Goal: Transaction & Acquisition: Obtain resource

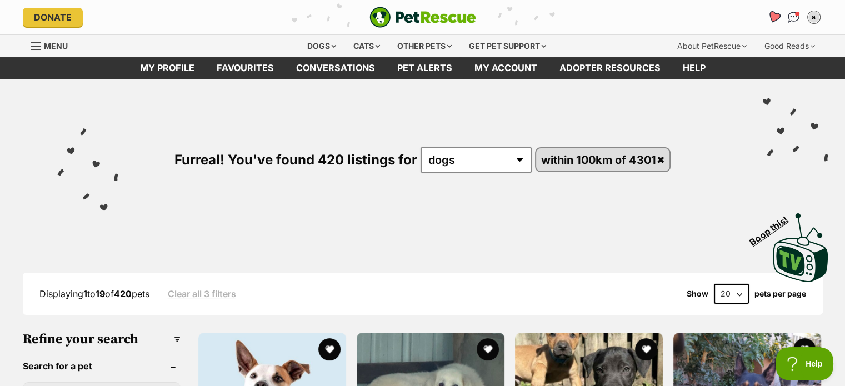
click at [775, 15] on icon "Favourites" at bounding box center [773, 17] width 13 height 13
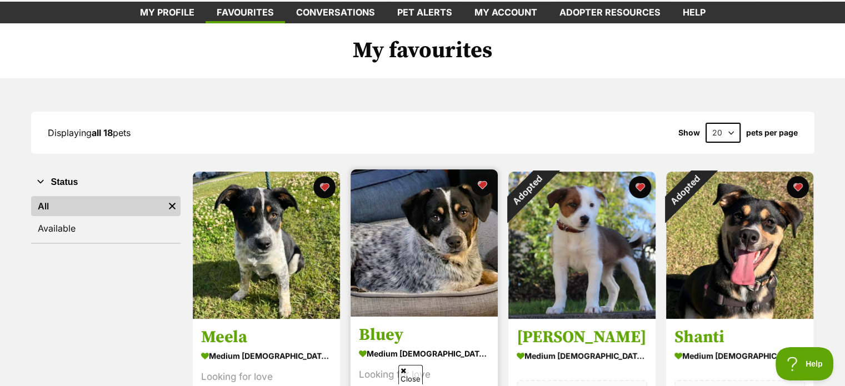
click at [413, 244] on img at bounding box center [424, 242] width 147 height 147
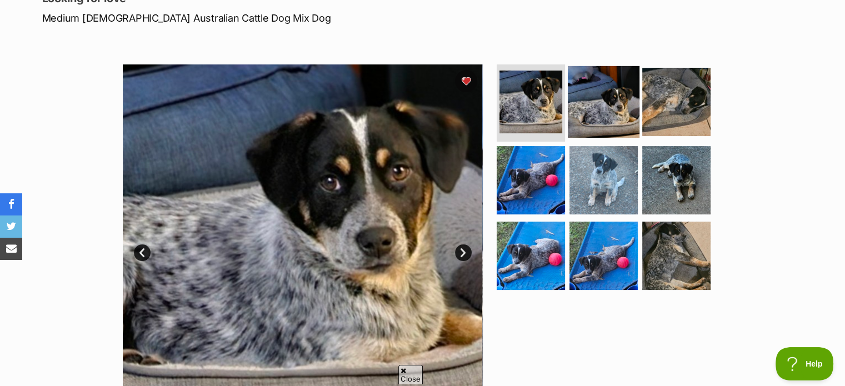
click at [595, 91] on img at bounding box center [604, 102] width 72 height 72
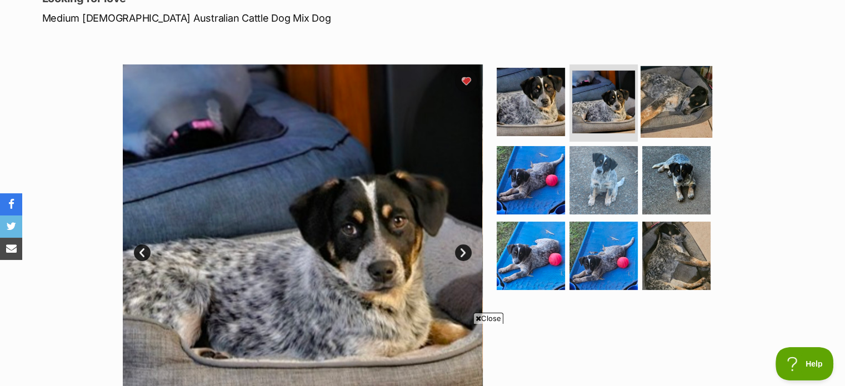
click at [667, 97] on img at bounding box center [677, 102] width 72 height 72
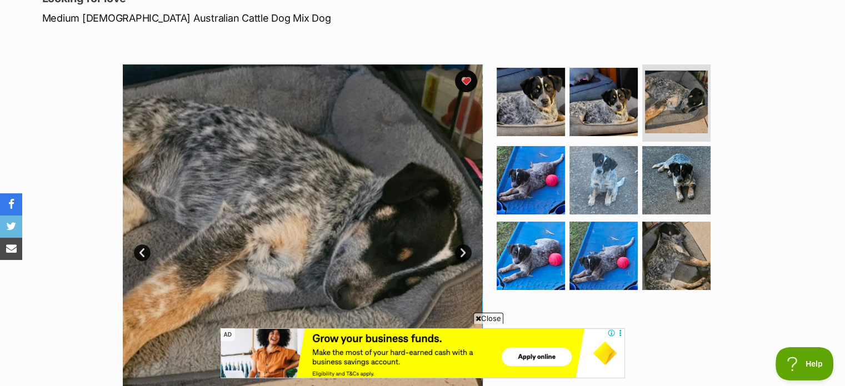
click at [498, 318] on span "Close" at bounding box center [488, 318] width 30 height 11
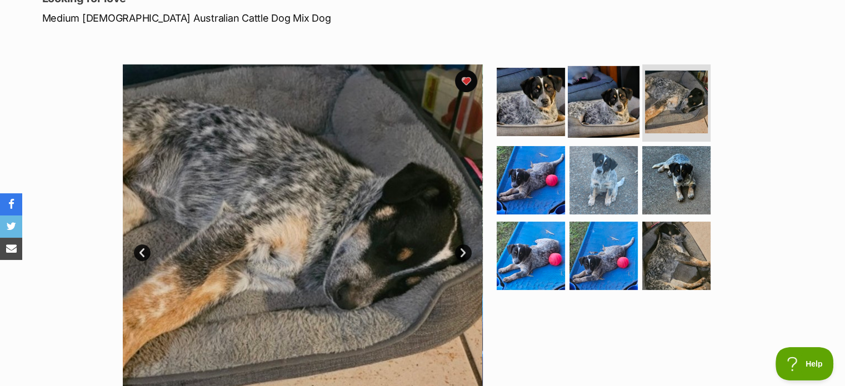
click at [612, 117] on img at bounding box center [604, 102] width 72 height 72
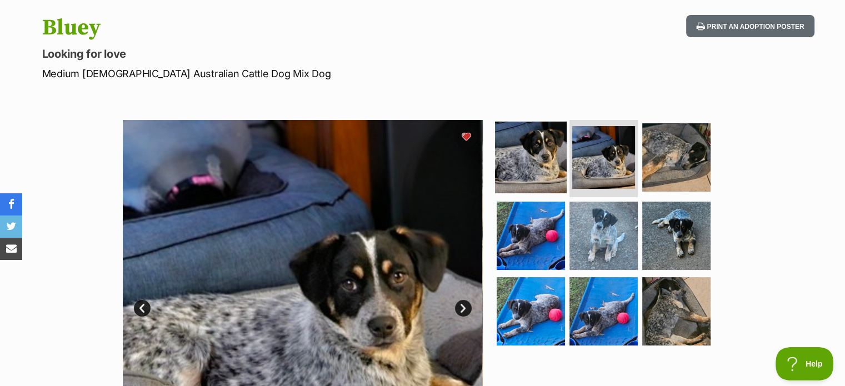
scroll to position [167, 0]
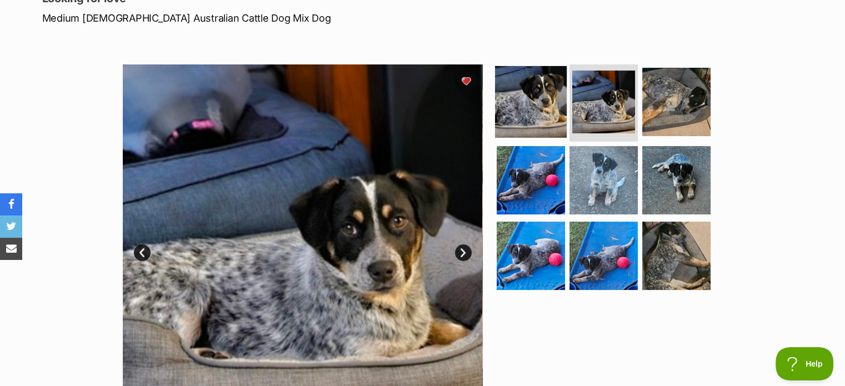
click at [543, 112] on img at bounding box center [531, 102] width 72 height 72
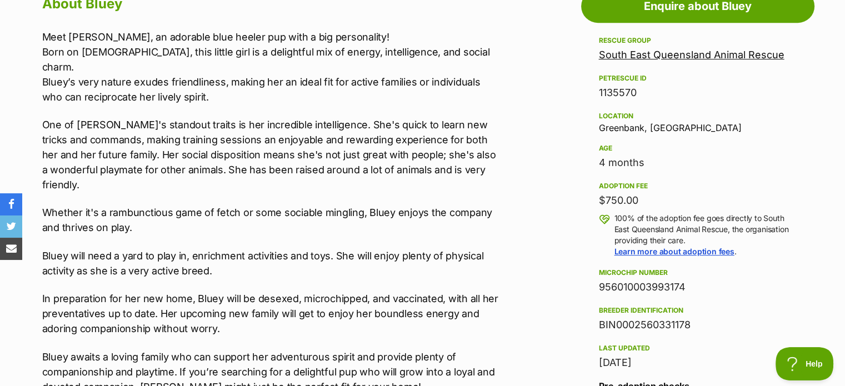
scroll to position [1000, 0]
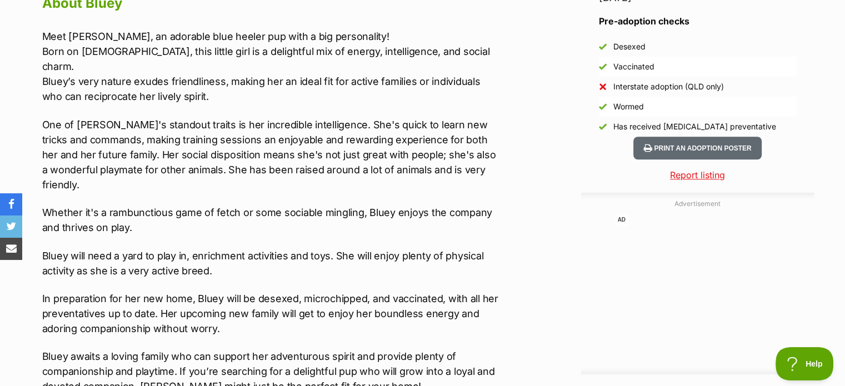
drag, startPoint x: 540, startPoint y: 257, endPoint x: 549, endPoint y: 240, distance: 18.9
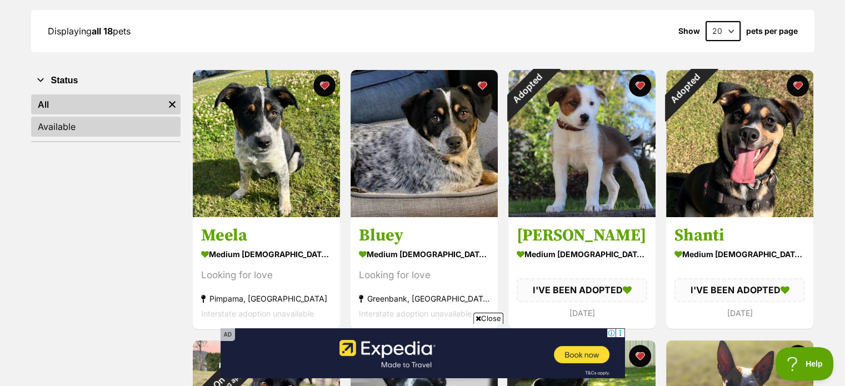
scroll to position [222, 0]
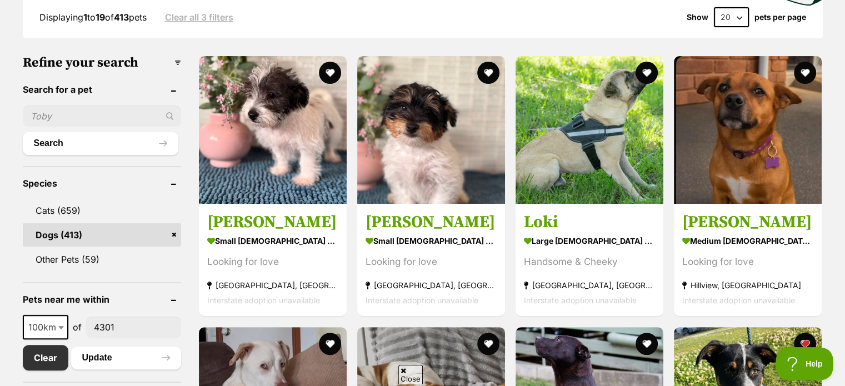
scroll to position [278, 0]
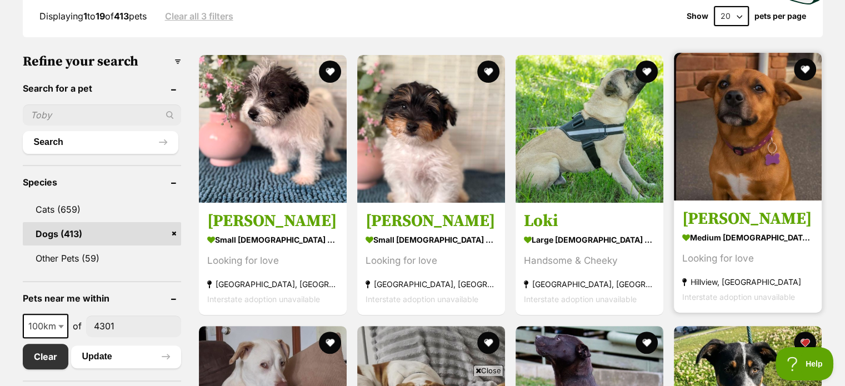
click at [806, 150] on img at bounding box center [748, 127] width 148 height 148
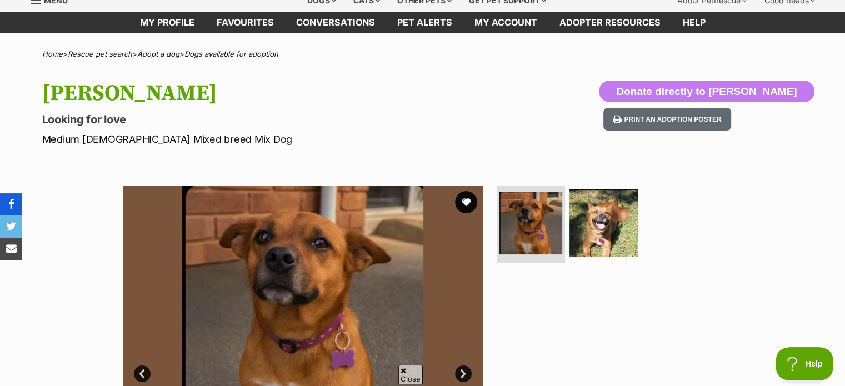
scroll to position [56, 0]
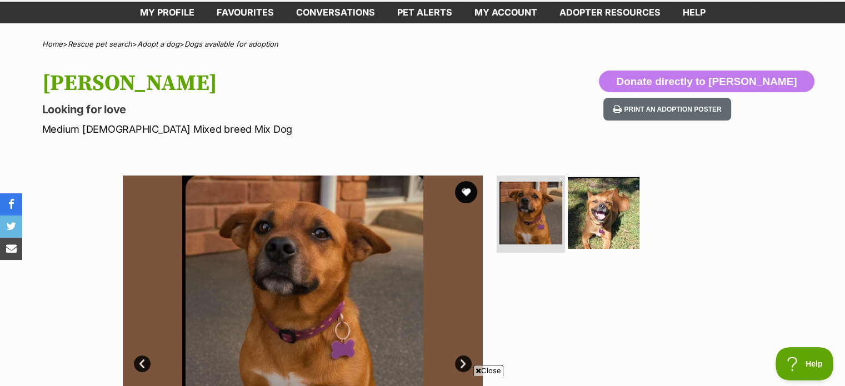
click at [600, 214] on img at bounding box center [604, 213] width 72 height 72
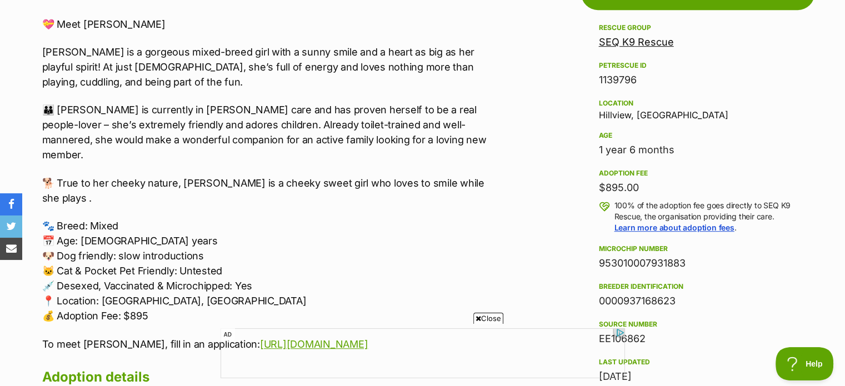
scroll to position [667, 0]
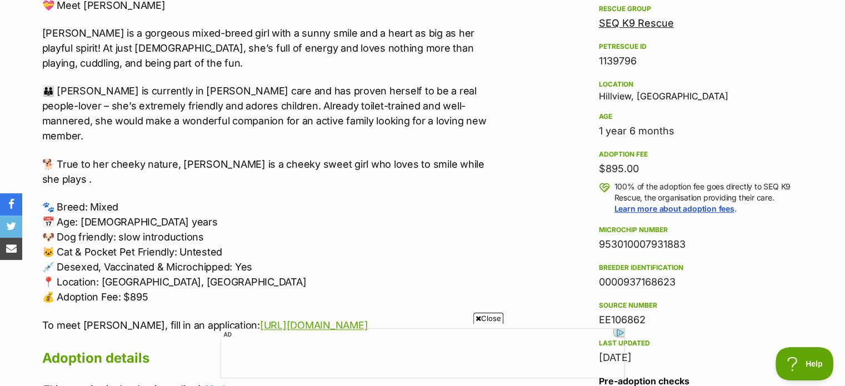
click at [660, 27] on link "SEQ K9 Rescue" at bounding box center [636, 23] width 75 height 12
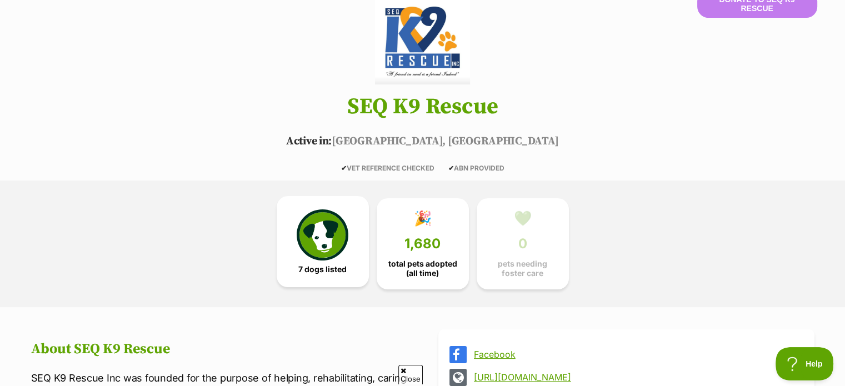
click at [337, 264] on link "7 dogs listed" at bounding box center [323, 241] width 92 height 91
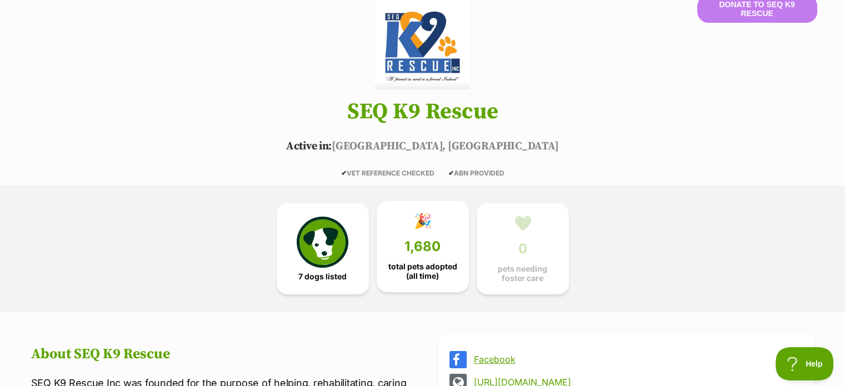
click at [414, 255] on link "🎉 1,680 total pets adopted (all time)" at bounding box center [423, 246] width 92 height 91
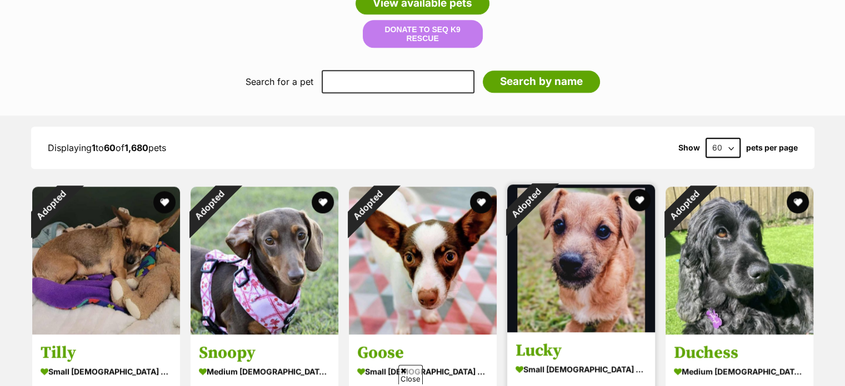
scroll to position [1119, 0]
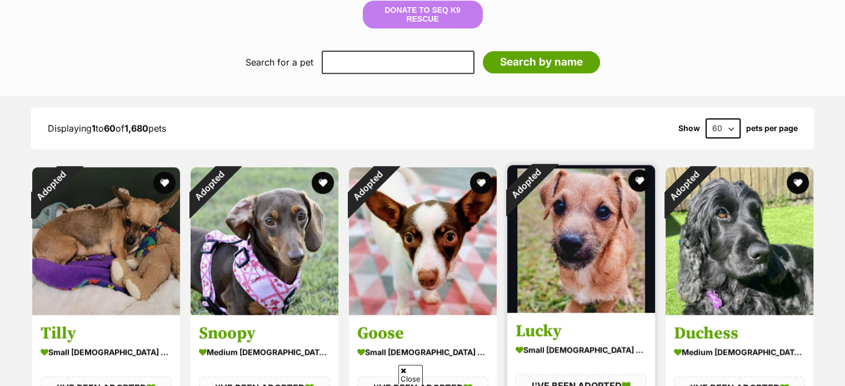
click at [553, 234] on img at bounding box center [581, 239] width 148 height 148
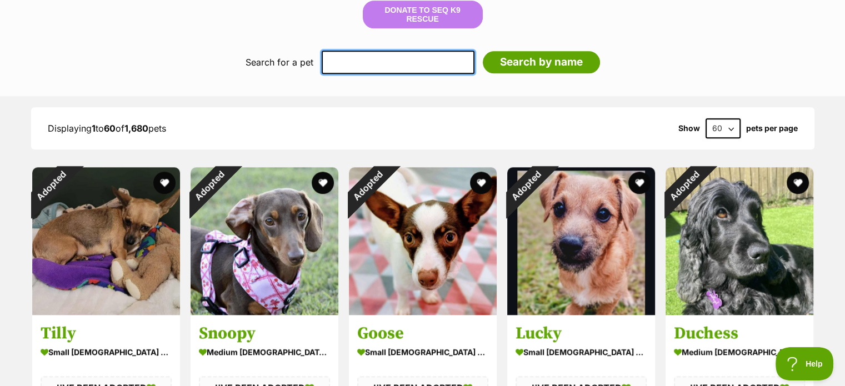
click at [362, 61] on input "text" at bounding box center [398, 62] width 153 height 23
type input "[PERSON_NAME]"
click at [483, 51] on input "Search by name" at bounding box center [541, 62] width 117 height 22
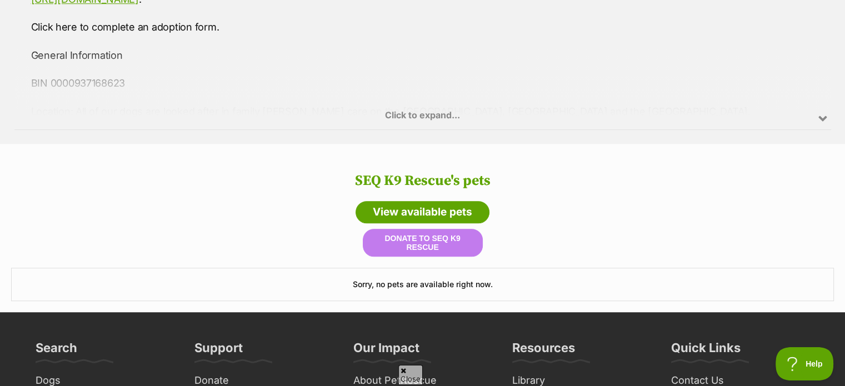
scroll to position [786, 0]
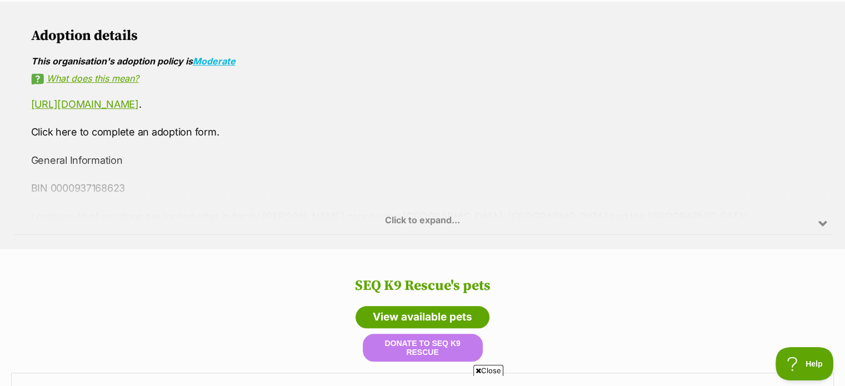
click at [450, 214] on div "Click to expand..." at bounding box center [422, 191] width 817 height 87
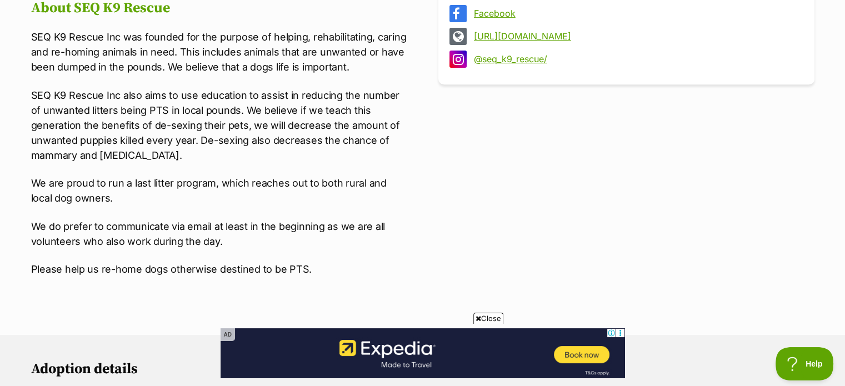
scroll to position [286, 0]
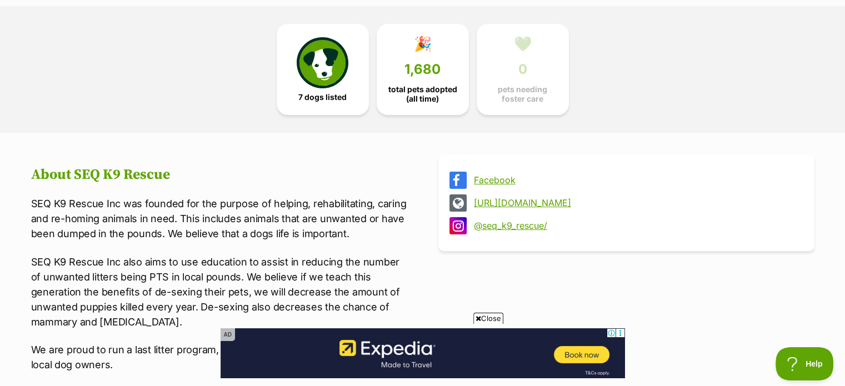
drag, startPoint x: 73, startPoint y: 143, endPoint x: 43, endPoint y: 98, distance: 54.9
click at [43, 98] on div "7 dogs listed 🎉 1,680 total pets adopted (all time) 💚 0 pets needing foster care" at bounding box center [422, 69] width 845 height 127
drag, startPoint x: 43, startPoint y: 98, endPoint x: 88, endPoint y: 38, distance: 74.6
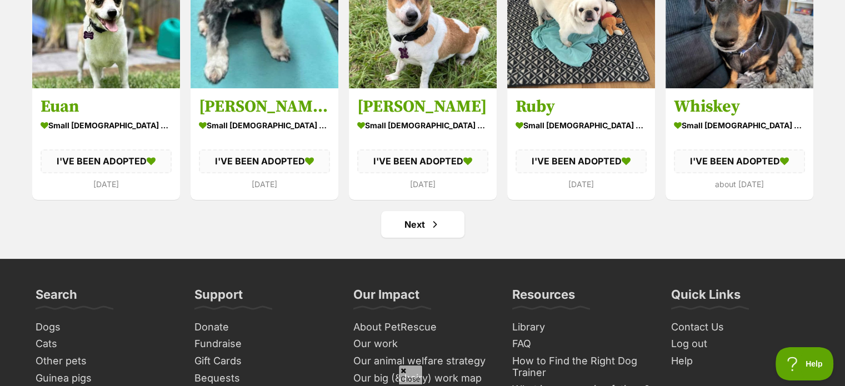
scroll to position [4398, 0]
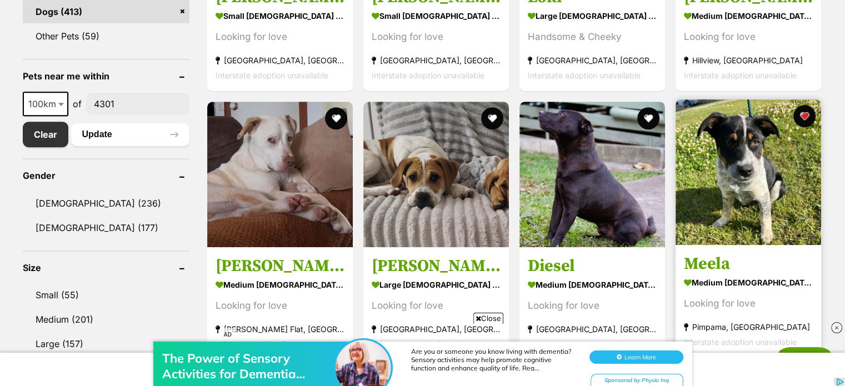
click at [778, 223] on img at bounding box center [749, 172] width 146 height 146
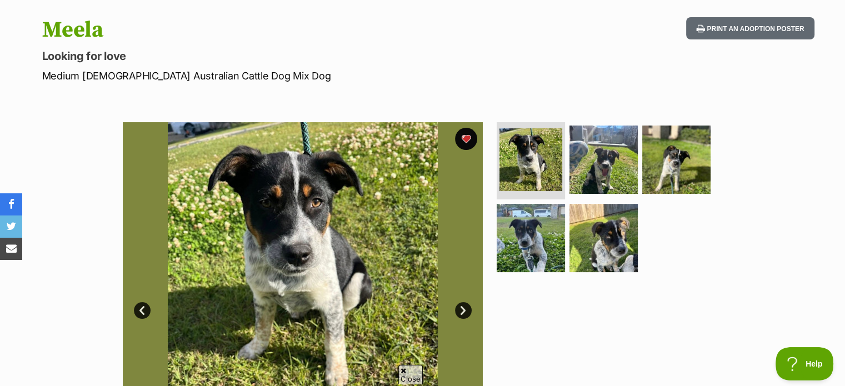
scroll to position [167, 0]
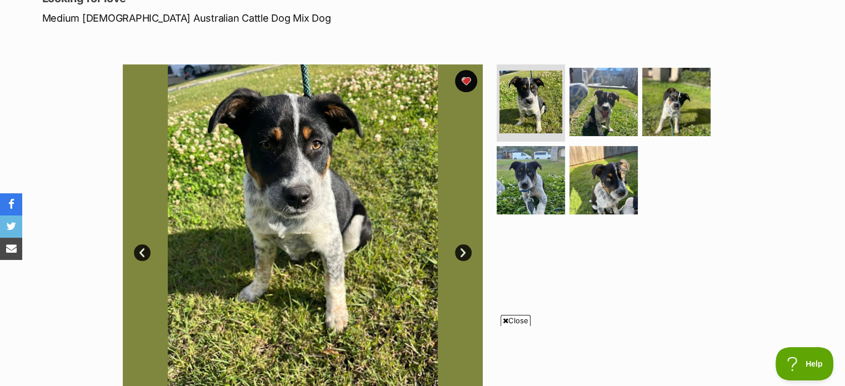
drag, startPoint x: 0, startPoint y: 0, endPoint x: 782, endPoint y: 225, distance: 814.1
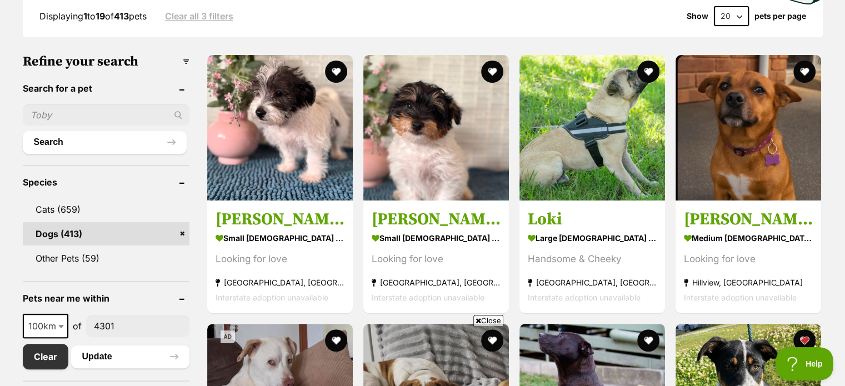
scroll to position [556, 0]
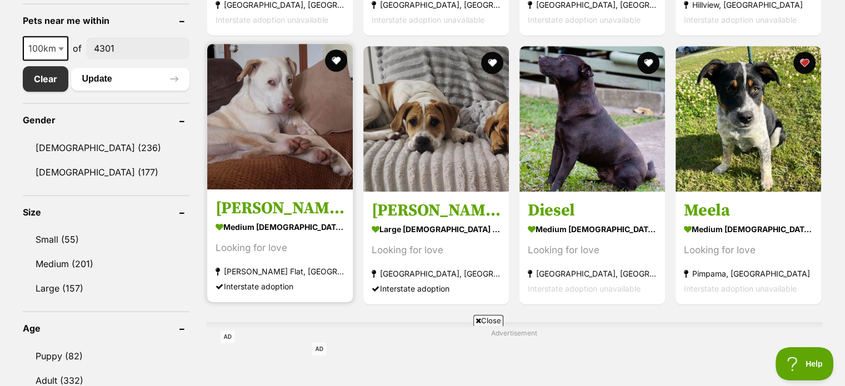
click at [285, 143] on img at bounding box center [280, 117] width 146 height 146
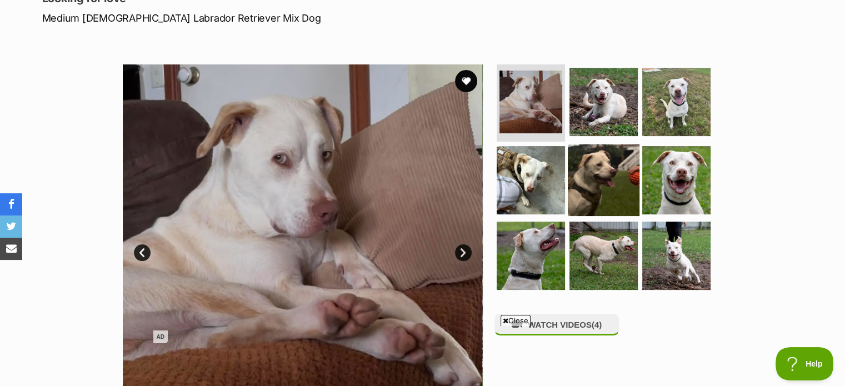
scroll to position [222, 0]
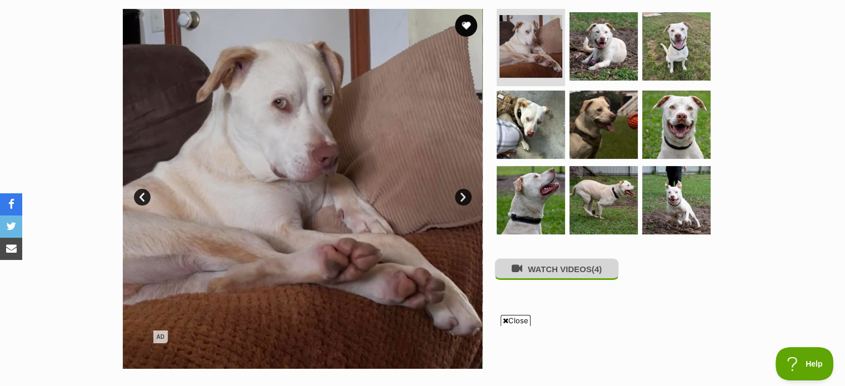
click at [580, 275] on button "WATCH VIDEOS (4)" at bounding box center [557, 269] width 124 height 22
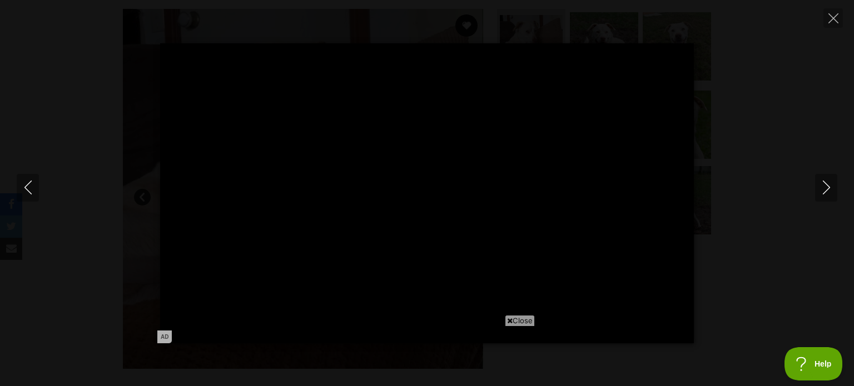
click at [522, 321] on span "Close" at bounding box center [520, 320] width 30 height 11
type input "100"
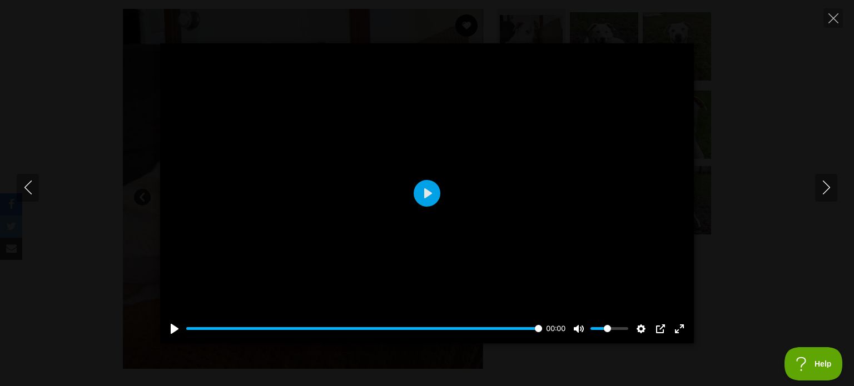
click at [812, 188] on div "Pause Play % buffered 00:00 00:00 Unmute Mute Disable captions Enable captions …" at bounding box center [427, 193] width 854 height 300
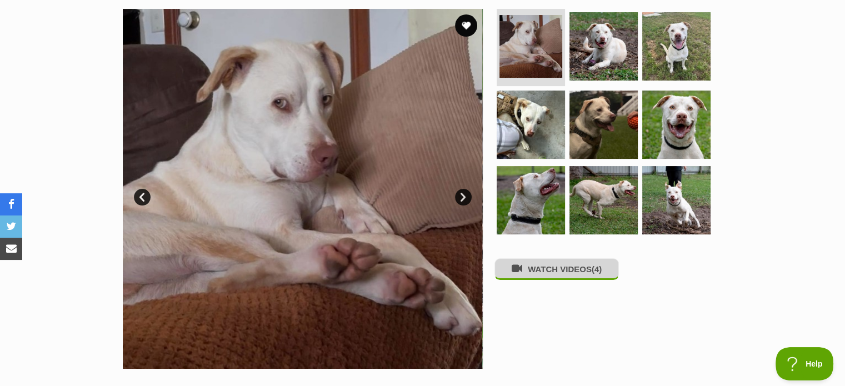
click at [542, 272] on button "WATCH VIDEOS (4)" at bounding box center [557, 269] width 124 height 22
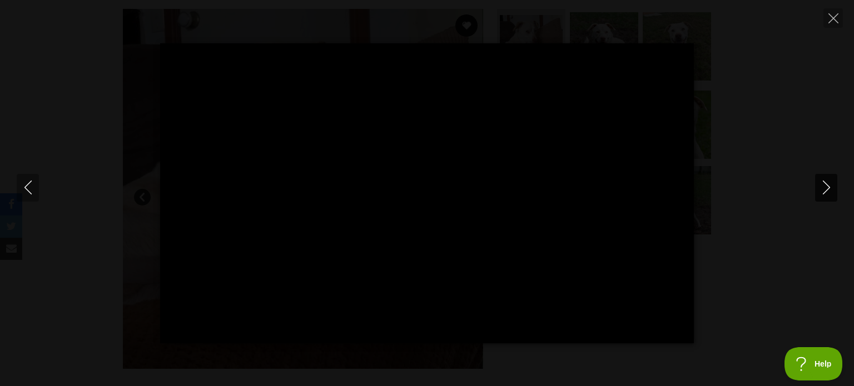
click at [821, 187] on icon "Next" at bounding box center [826, 188] width 14 height 14
type input "10.21"
click at [821, 187] on icon "Next" at bounding box center [826, 188] width 14 height 14
type input "64.9"
click at [821, 187] on icon "Next" at bounding box center [826, 188] width 14 height 14
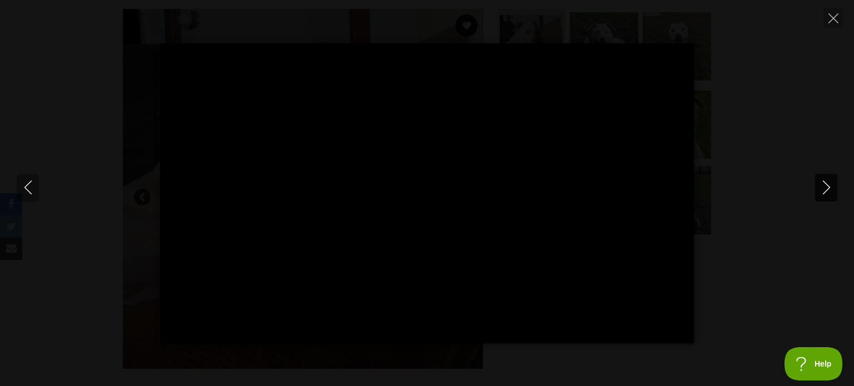
type input "25.89"
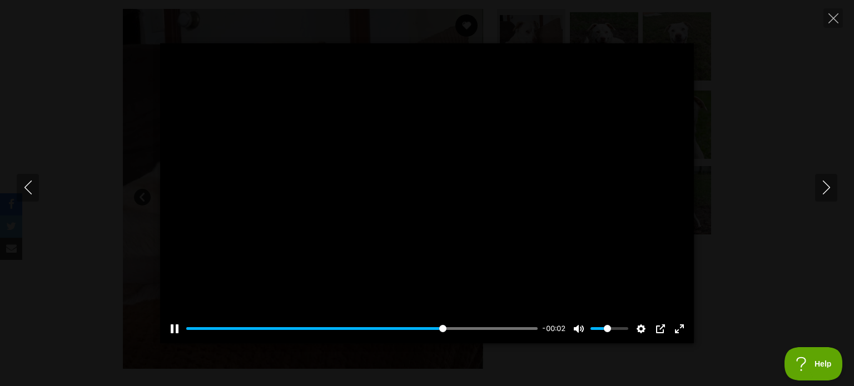
click at [658, 176] on div at bounding box center [426, 193] width 533 height 300
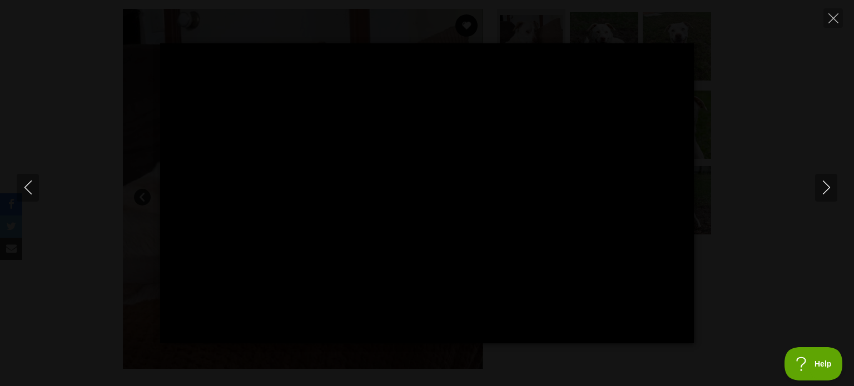
type input "90.71"
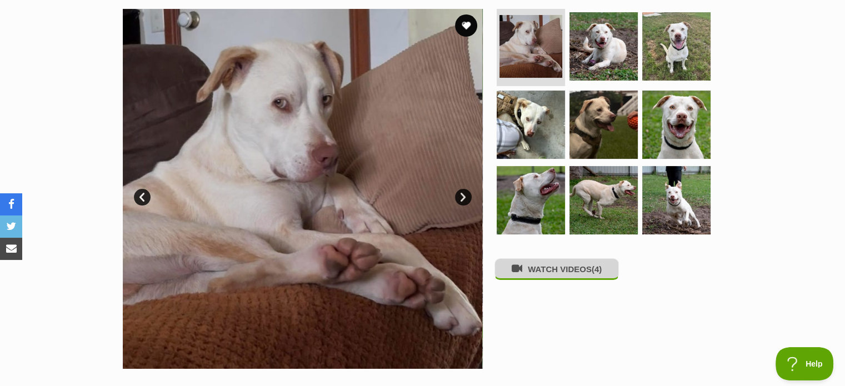
click at [595, 277] on button "WATCH VIDEOS (4)" at bounding box center [557, 269] width 124 height 22
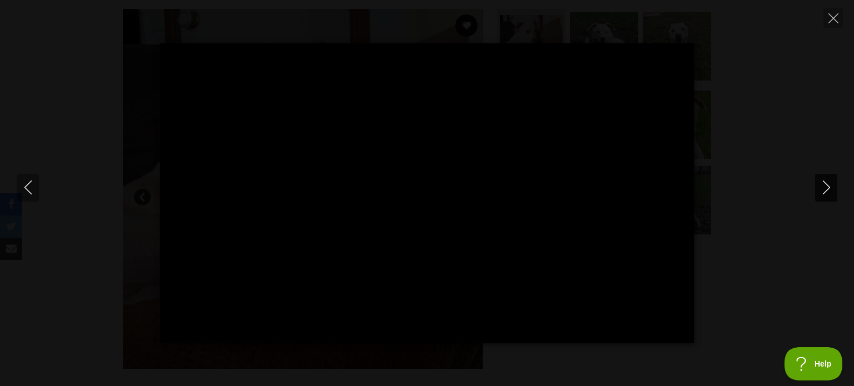
click at [830, 186] on icon "Next" at bounding box center [826, 188] width 14 height 14
type input "7.05"
click at [830, 186] on icon "Next" at bounding box center [826, 188] width 14 height 14
type input "6.5"
click at [830, 186] on icon "Next" at bounding box center [826, 188] width 14 height 14
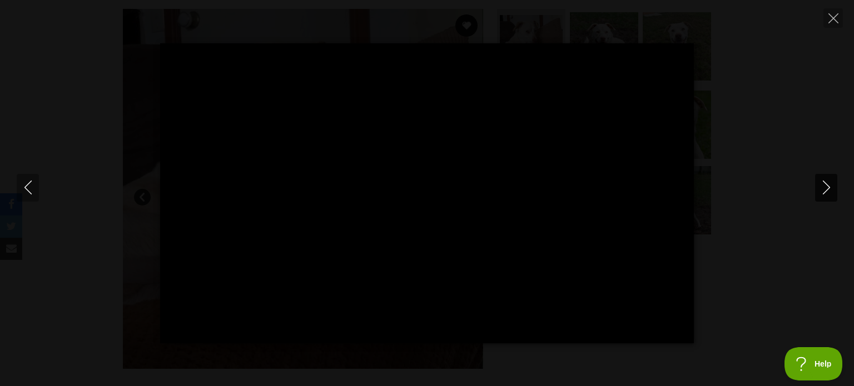
type input "1"
type input "100"
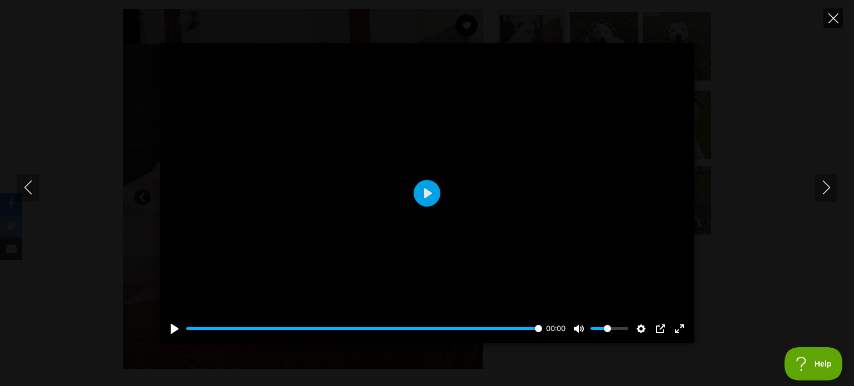
click at [830, 22] on icon "Close" at bounding box center [833, 18] width 10 height 10
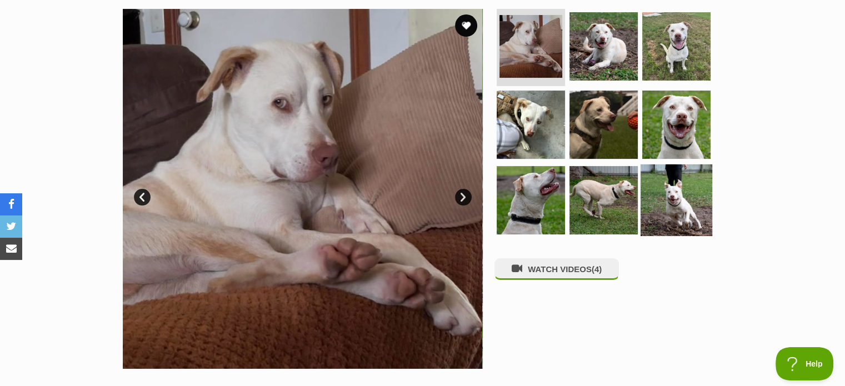
click at [674, 197] on img at bounding box center [677, 200] width 72 height 72
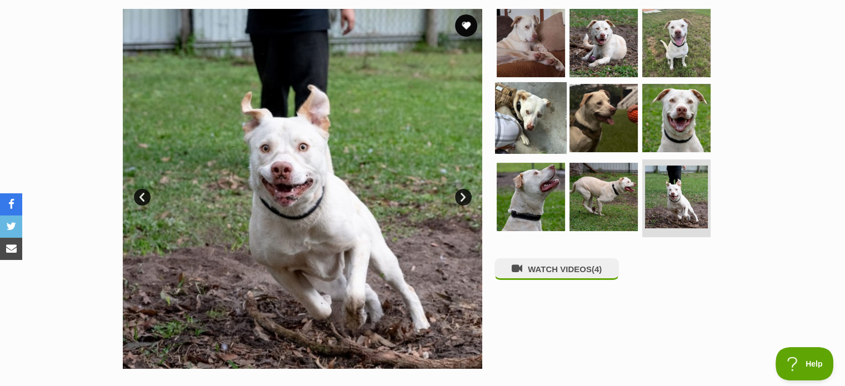
click at [526, 124] on img at bounding box center [531, 118] width 72 height 72
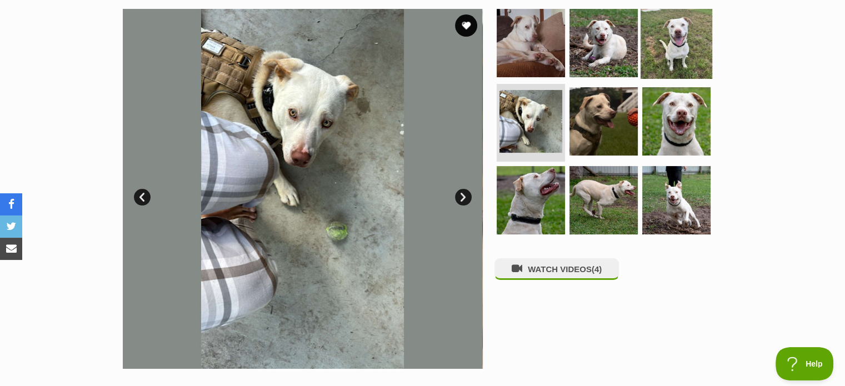
click at [663, 50] on img at bounding box center [677, 43] width 72 height 72
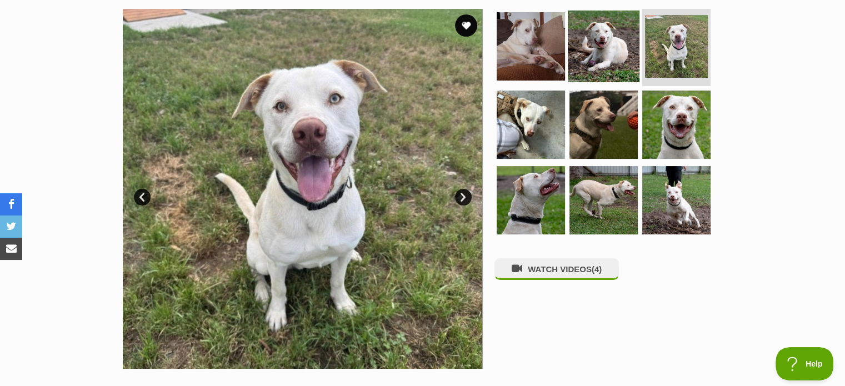
click at [616, 61] on img at bounding box center [604, 46] width 72 height 72
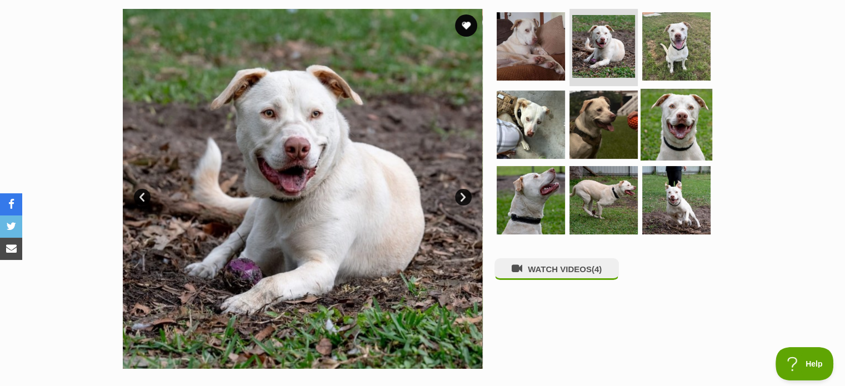
click at [660, 106] on img at bounding box center [677, 125] width 72 height 72
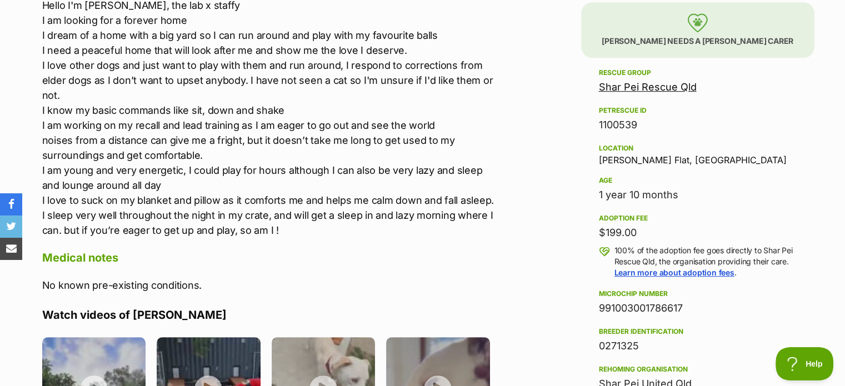
scroll to position [611, 0]
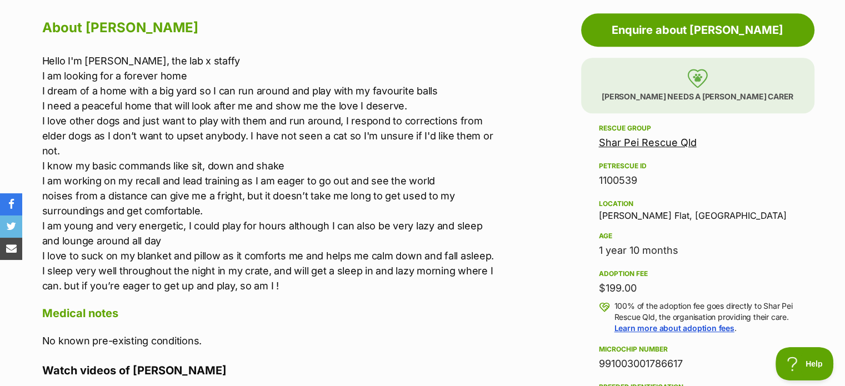
click at [670, 138] on link "Shar Pei Rescue Qld" at bounding box center [648, 143] width 98 height 12
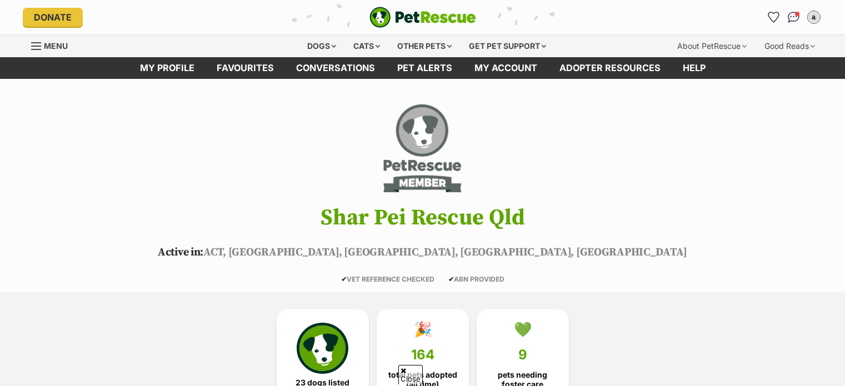
scroll to position [56, 0]
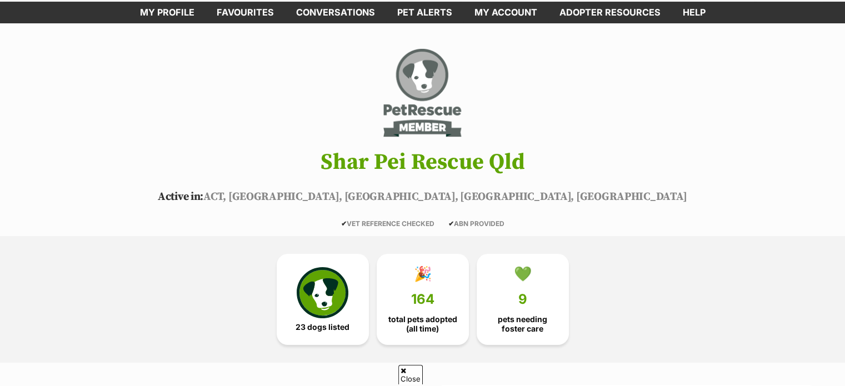
click at [320, 318] on link "23 dogs listed" at bounding box center [323, 299] width 92 height 91
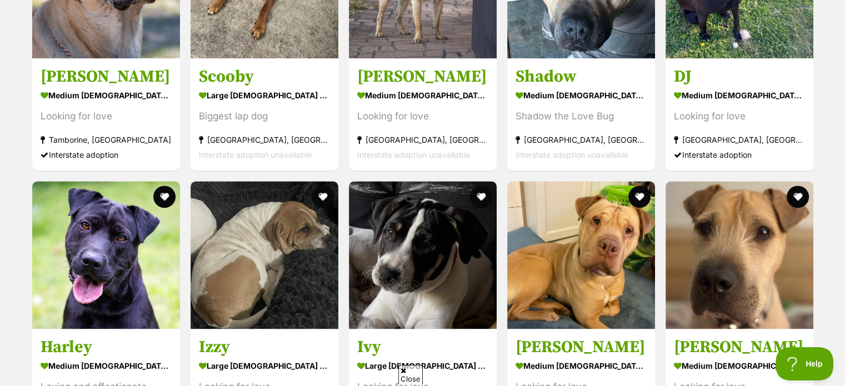
scroll to position [1602, 0]
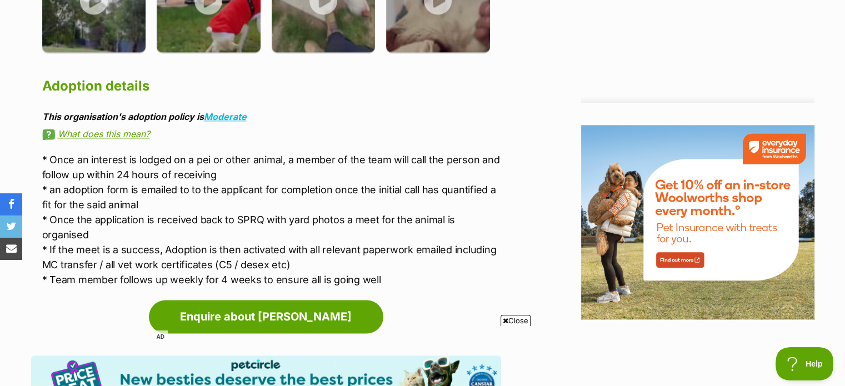
scroll to position [1056, 0]
